Goal: Task Accomplishment & Management: Complete application form

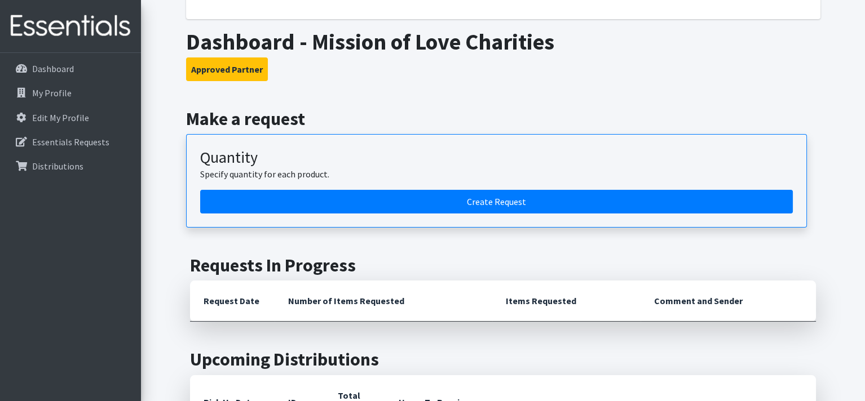
scroll to position [169, 0]
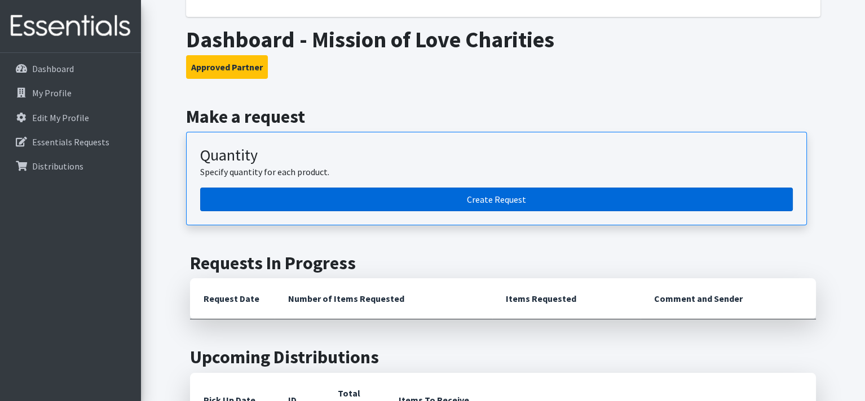
click at [497, 200] on link "Create Request" at bounding box center [496, 200] width 593 height 24
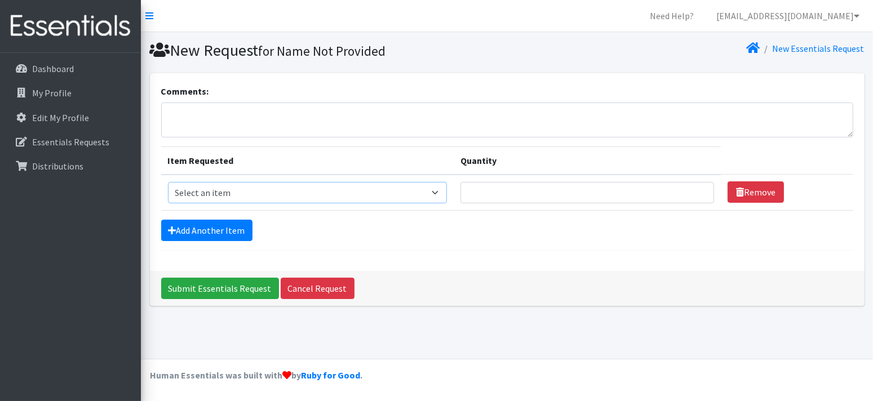
click at [240, 194] on select "Select an item Cloth Inserts (For Cloth Diapers) Kids (Newborn) Kids (Preemie) …" at bounding box center [308, 192] width 280 height 21
select select "5484"
click at [168, 182] on select "Select an item Cloth Inserts (For Cloth Diapers) Kids (Newborn) Kids (Preemie) …" at bounding box center [308, 192] width 280 height 21
click at [555, 185] on input "Quantity" at bounding box center [588, 192] width 254 height 21
click at [548, 191] on input "Quantity" at bounding box center [588, 192] width 254 height 21
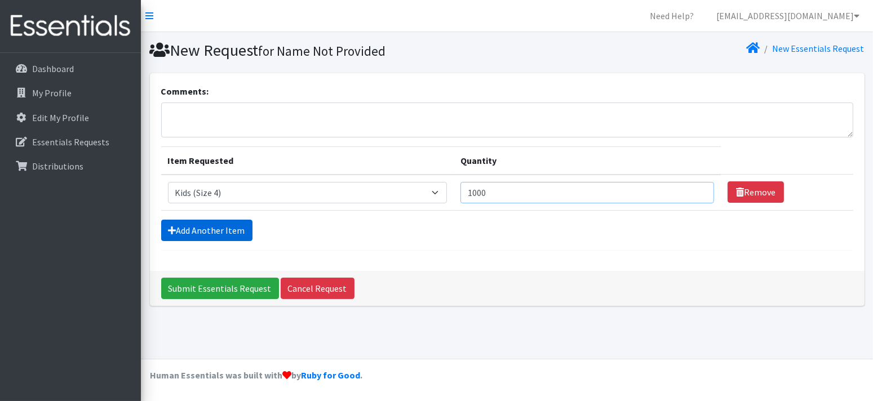
type input "1000"
click at [216, 235] on link "Add Another Item" at bounding box center [206, 230] width 91 height 21
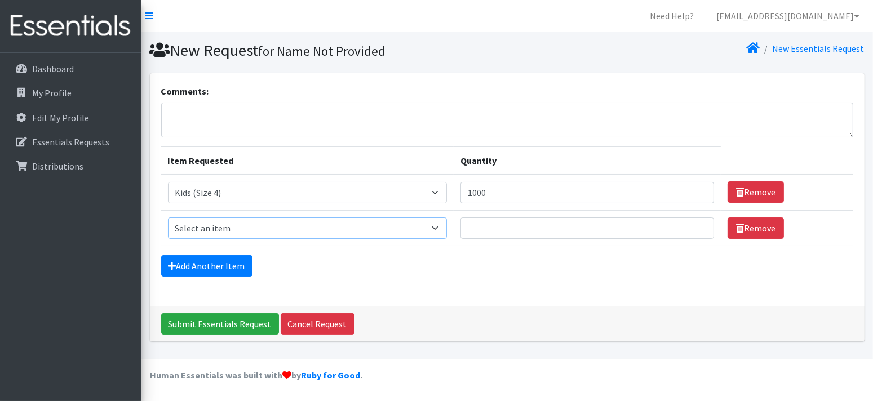
drag, startPoint x: 227, startPoint y: 229, endPoint x: 247, endPoint y: 219, distance: 22.2
click at [227, 229] on select "Select an item Cloth Inserts (For Cloth Diapers) Kids (Newborn) Kids (Preemie) …" at bounding box center [308, 228] width 280 height 21
select select "5485"
click at [168, 218] on select "Select an item Cloth Inserts (For Cloth Diapers) Kids (Newborn) Kids (Preemie) …" at bounding box center [308, 228] width 280 height 21
click at [526, 222] on input "Quantity" at bounding box center [588, 228] width 254 height 21
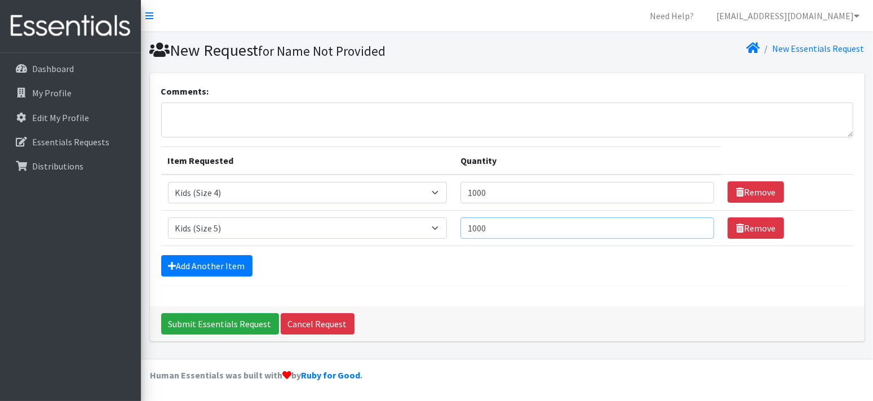
type input "1000"
click at [226, 277] on form "Comments: Item Requested Quantity Item Requested Select an item Cloth Inserts (…" at bounding box center [507, 186] width 692 height 202
click at [228, 270] on link "Add Another Item" at bounding box center [206, 265] width 91 height 21
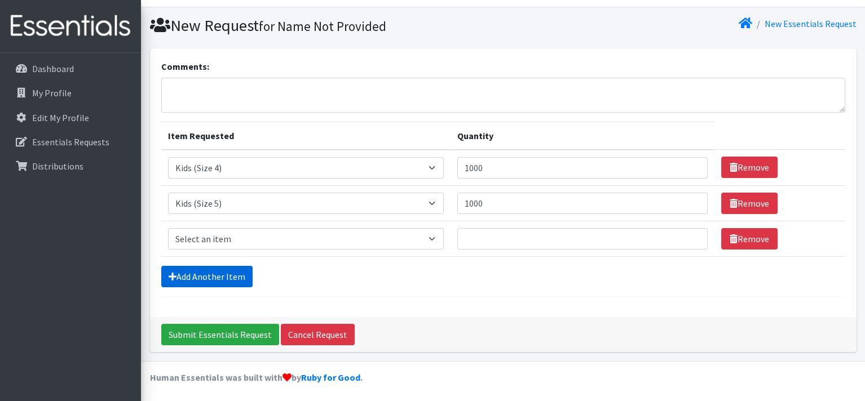
scroll to position [25, 0]
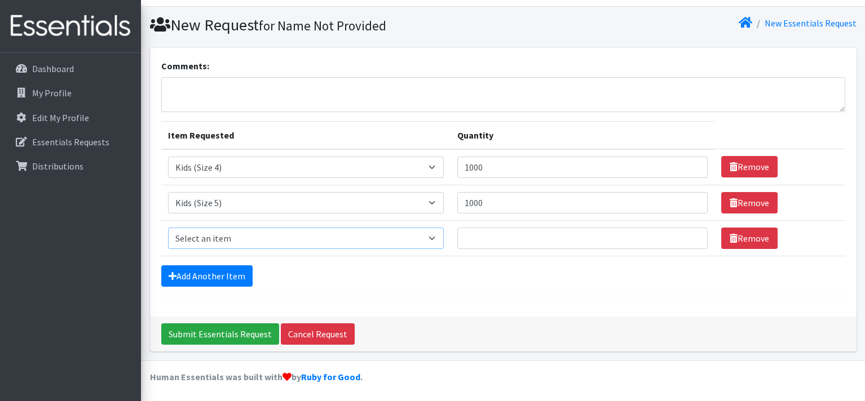
click at [231, 232] on select "Select an item Cloth Inserts (For Cloth Diapers) Kids (Newborn) Kids (Preemie) …" at bounding box center [306, 238] width 276 height 21
select select "5486"
click at [168, 228] on select "Select an item Cloth Inserts (For Cloth Diapers) Kids (Newborn) Kids (Preemie) …" at bounding box center [306, 238] width 276 height 21
click at [523, 241] on input "Quantity" at bounding box center [582, 238] width 250 height 21
type input "1000"
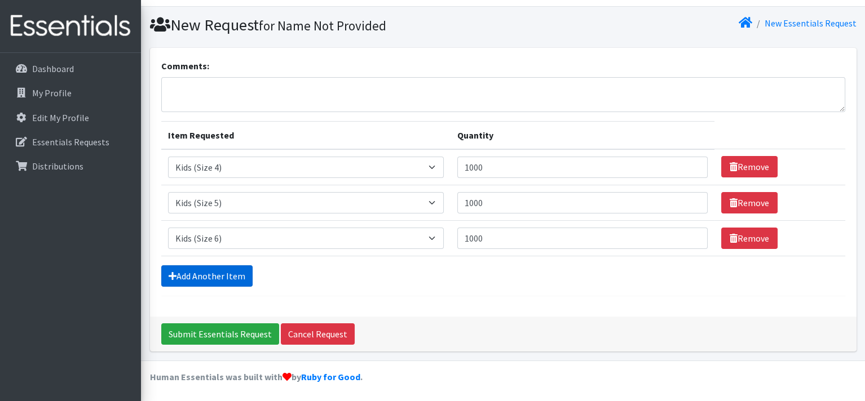
click at [247, 281] on link "Add Another Item" at bounding box center [206, 276] width 91 height 21
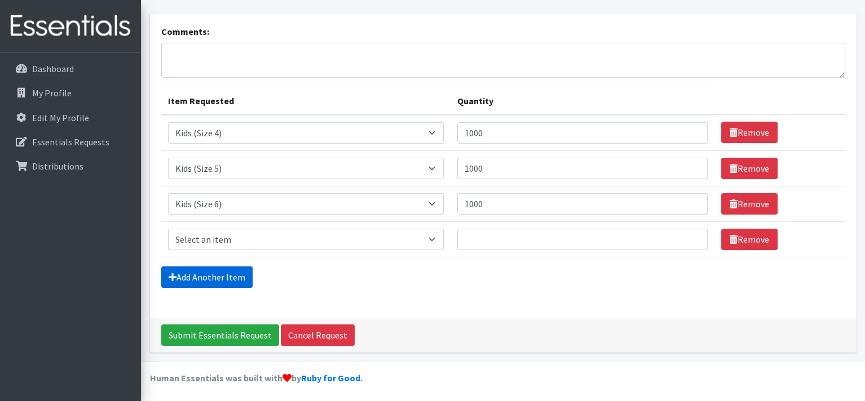
scroll to position [60, 0]
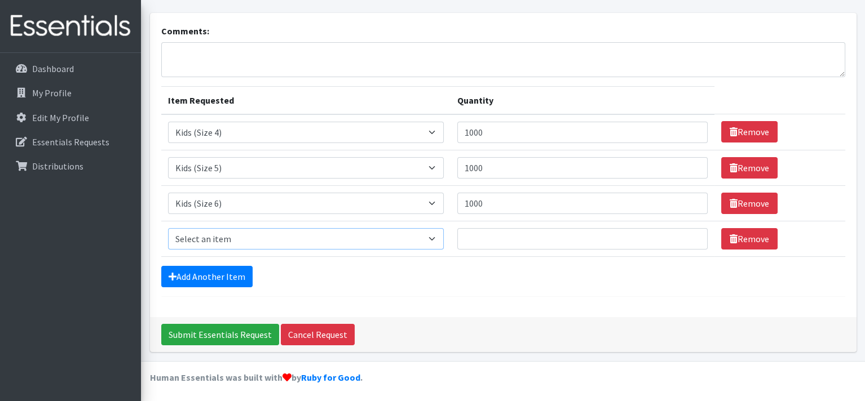
click at [197, 232] on select "Select an item Cloth Inserts (For Cloth Diapers) Kids (Newborn) Kids (Preemie) …" at bounding box center [306, 238] width 276 height 21
select select "5487"
click at [168, 228] on select "Select an item Cloth Inserts (For Cloth Diapers) Kids (Newborn) Kids (Preemie) …" at bounding box center [306, 238] width 276 height 21
click at [505, 232] on input "Quantity" at bounding box center [582, 238] width 250 height 21
type input "1000"
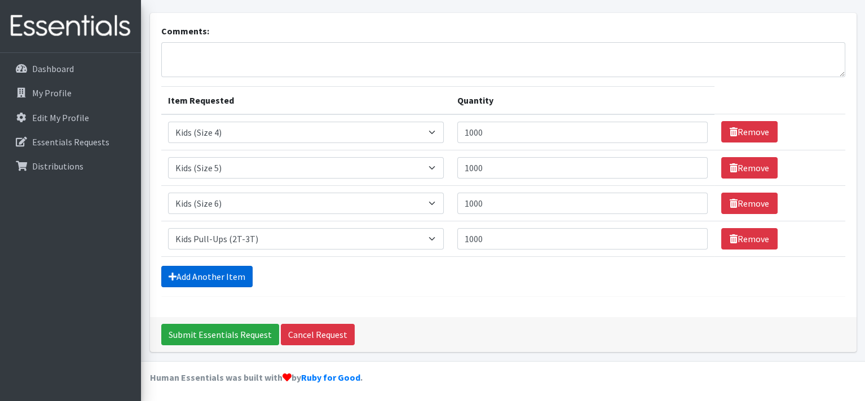
click at [232, 274] on link "Add Another Item" at bounding box center [206, 276] width 91 height 21
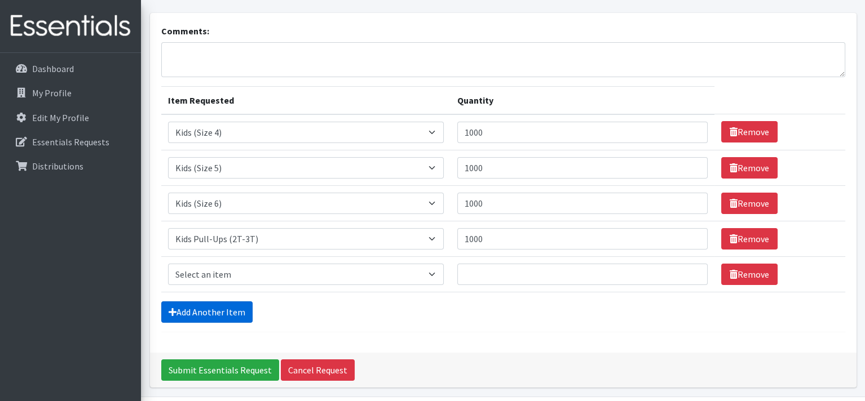
scroll to position [96, 0]
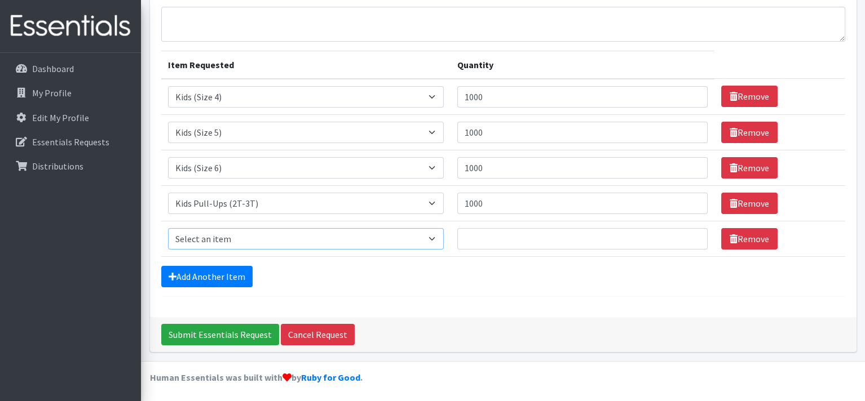
click at [238, 233] on select "Select an item Cloth Inserts (For Cloth Diapers) Kids (Newborn) Kids (Preemie) …" at bounding box center [306, 238] width 276 height 21
select select "5488"
click at [168, 228] on select "Select an item Cloth Inserts (For Cloth Diapers) Kids (Newborn) Kids (Preemie) …" at bounding box center [306, 238] width 276 height 21
click at [481, 234] on input "Quantity" at bounding box center [582, 238] width 250 height 21
type input "1000"
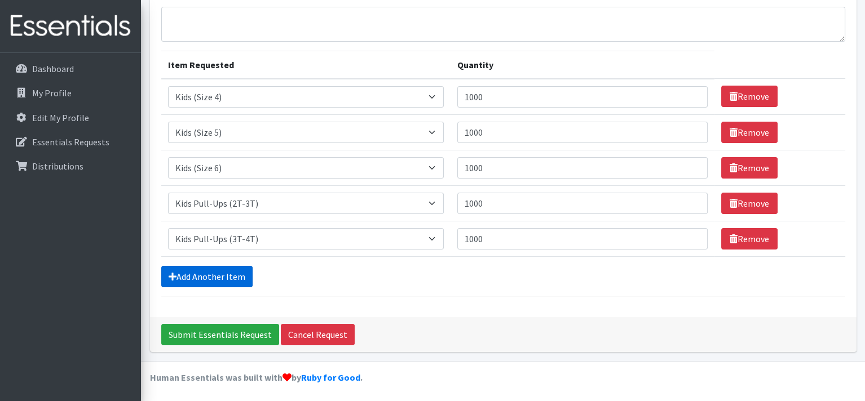
click at [216, 284] on link "Add Another Item" at bounding box center [206, 276] width 91 height 21
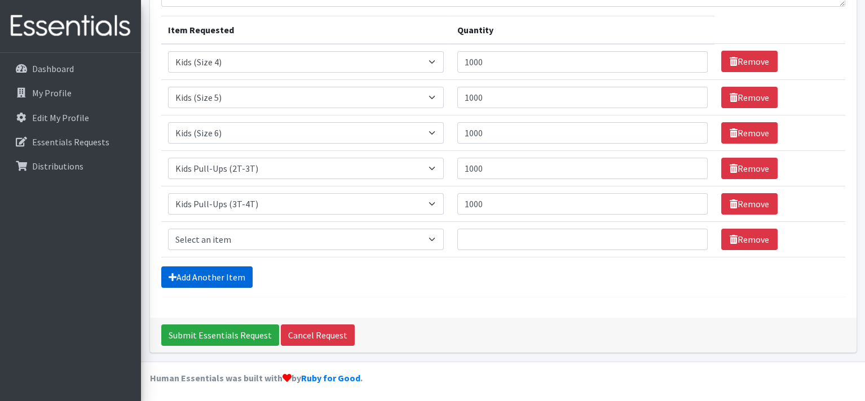
scroll to position [131, 0]
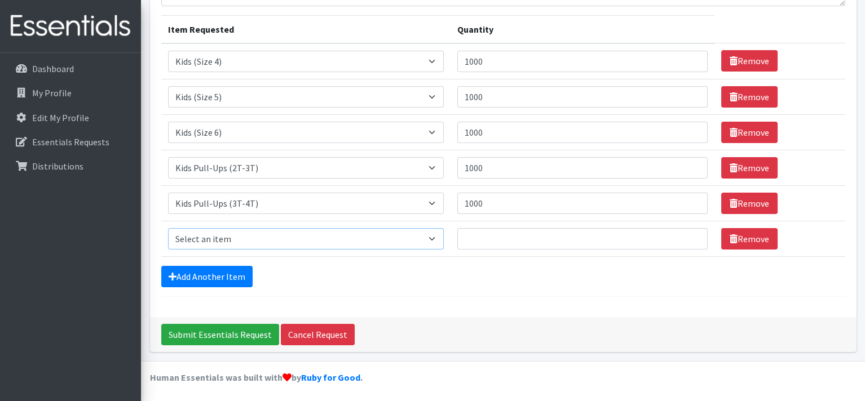
click at [227, 232] on select "Select an item Cloth Inserts (For Cloth Diapers) Kids (Newborn) Kids (Preemie) …" at bounding box center [306, 238] width 276 height 21
select select "5489"
click at [168, 228] on select "Select an item Cloth Inserts (For Cloth Diapers) Kids (Newborn) Kids (Preemie) …" at bounding box center [306, 238] width 276 height 21
click at [487, 233] on input "Quantity" at bounding box center [582, 238] width 250 height 21
type input "1000"
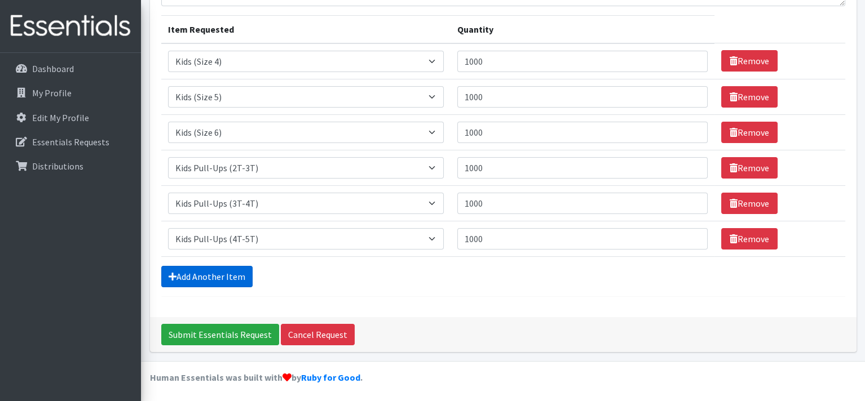
click at [190, 283] on link "Add Another Item" at bounding box center [206, 276] width 91 height 21
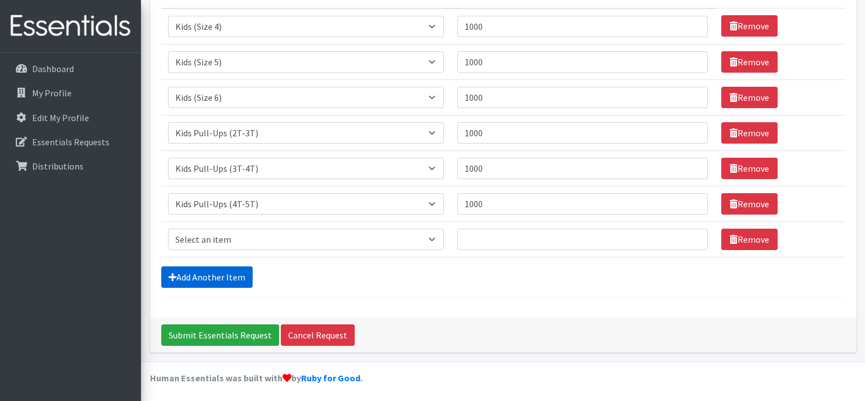
scroll to position [166, 0]
click at [231, 235] on select "Select an item Cloth Inserts (For Cloth Diapers) Kids (Newborn) Kids (Preemie) …" at bounding box center [306, 239] width 276 height 21
select select "5491"
click at [168, 229] on select "Select an item Cloth Inserts (For Cloth Diapers) Kids (Newborn) Kids (Preemie) …" at bounding box center [306, 239] width 276 height 21
click at [506, 234] on input "Quantity" at bounding box center [582, 239] width 250 height 21
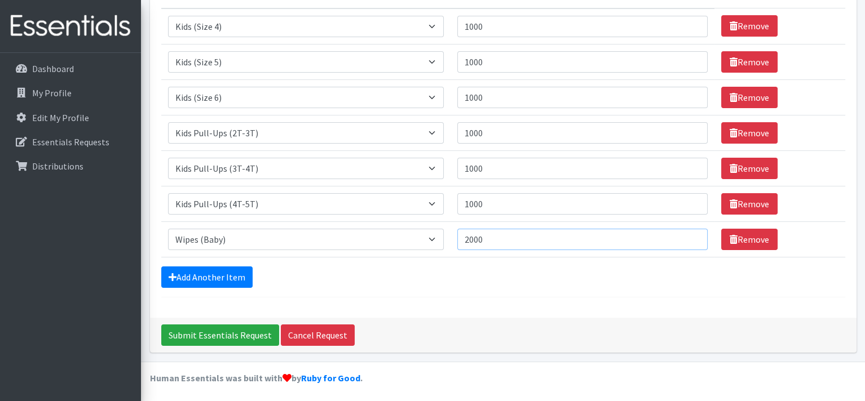
type input "2000"
click at [372, 285] on div "Add Another Item" at bounding box center [503, 277] width 684 height 21
click at [194, 340] on input "Submit Essentials Request" at bounding box center [220, 335] width 118 height 21
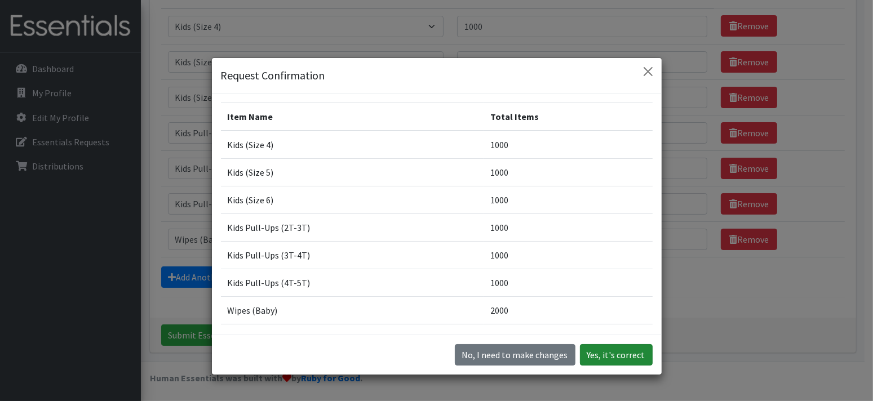
click at [613, 359] on button "Yes, it's correct" at bounding box center [616, 354] width 73 height 21
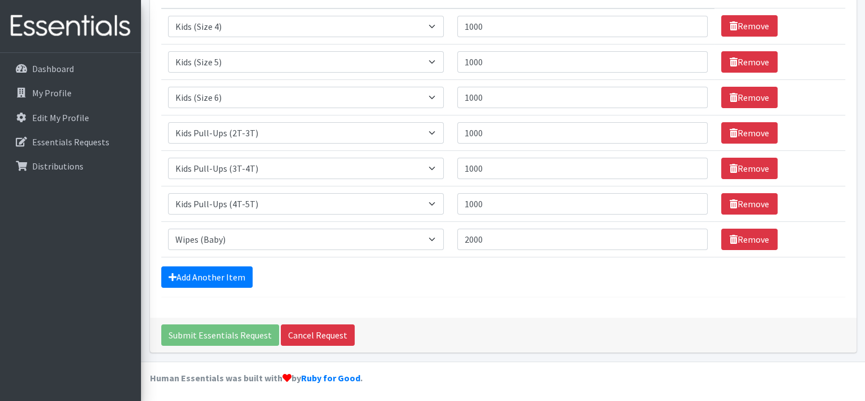
click at [613, 359] on div "Comments: Item Requested Quantity Item Requested Select an item Cloth Inserts (…" at bounding box center [502, 134] width 715 height 455
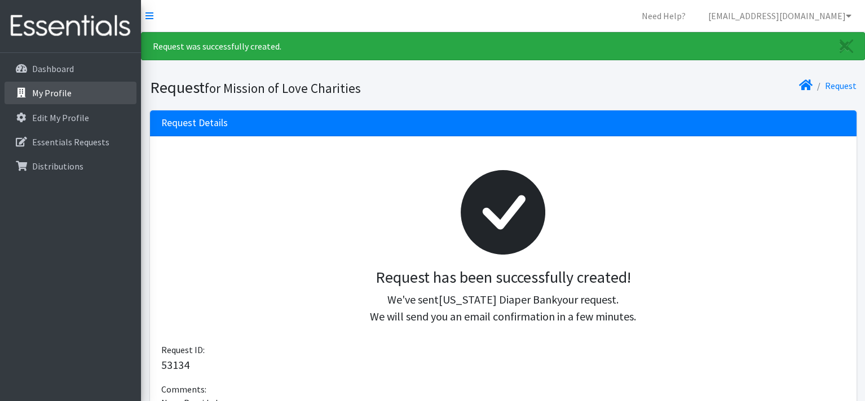
click at [44, 90] on p "My Profile" at bounding box center [51, 92] width 39 height 11
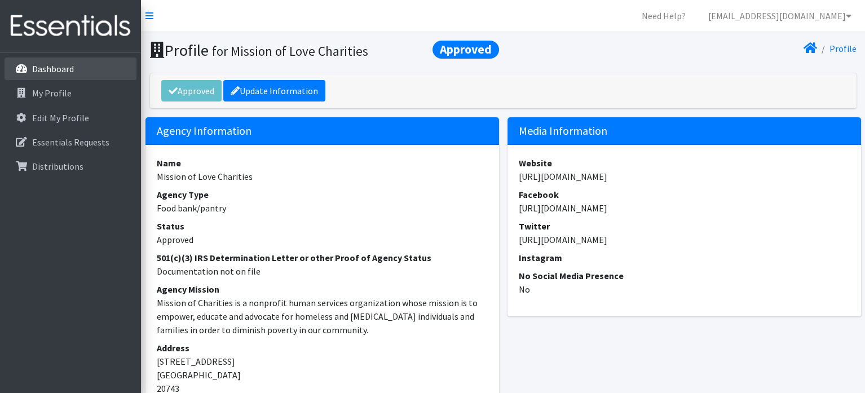
click at [65, 65] on p "Dashboard" at bounding box center [53, 68] width 42 height 11
